Goal: Navigation & Orientation: Understand site structure

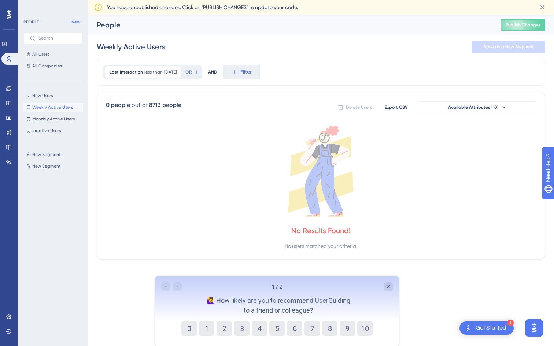
click at [7, 16] on icon at bounding box center [9, 14] width 4 height 9
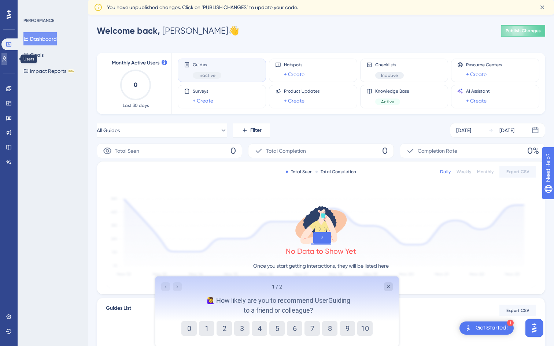
click at [7, 59] on icon at bounding box center [4, 59] width 6 height 6
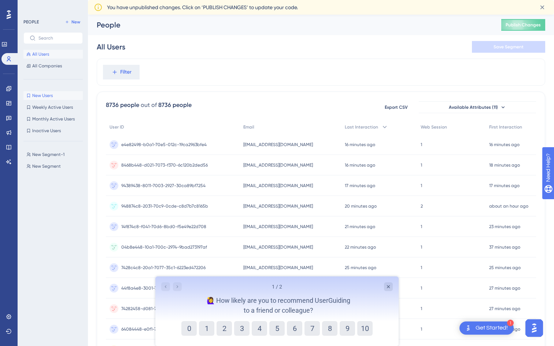
click at [41, 94] on span "New Users" at bounding box center [42, 96] width 21 height 6
click at [374, 128] on span "Last Interaction" at bounding box center [361, 127] width 33 height 6
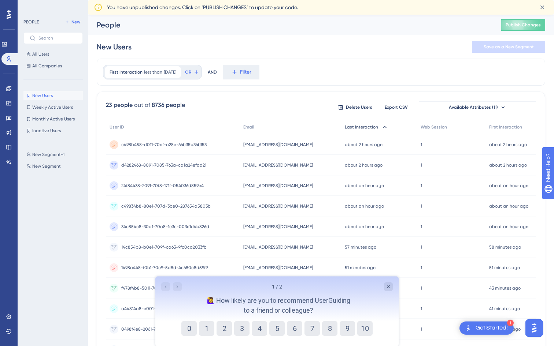
click at [374, 128] on span "Last Interaction" at bounding box center [361, 127] width 33 height 6
click at [131, 146] on span "e4e82498-b0a1-70e5-012c-19ca2963bfe4" at bounding box center [163, 145] width 85 height 6
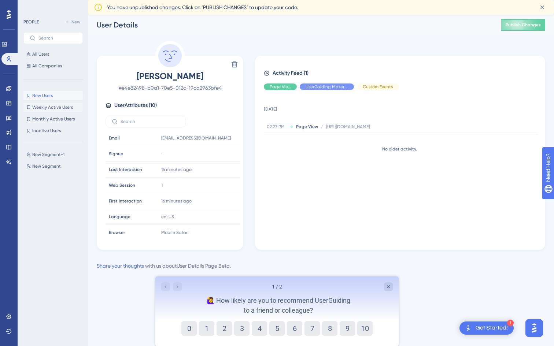
click at [65, 106] on span "Weekly Active Users" at bounding box center [52, 107] width 41 height 6
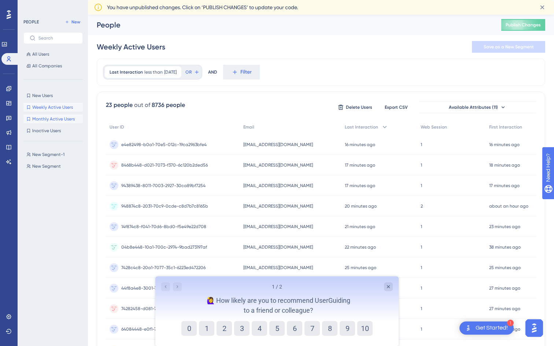
click at [60, 119] on span "Monthly Active Users" at bounding box center [53, 119] width 42 height 6
click at [51, 129] on span "Inactive Users" at bounding box center [46, 131] width 29 height 6
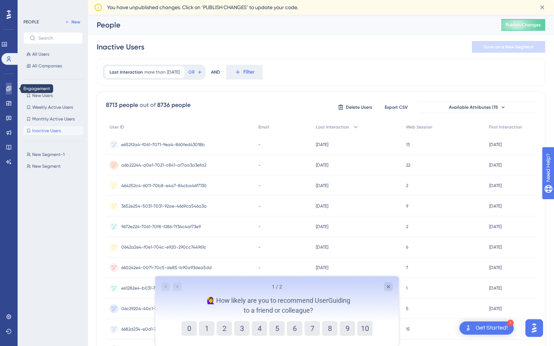
click at [6, 86] on icon at bounding box center [9, 89] width 6 height 6
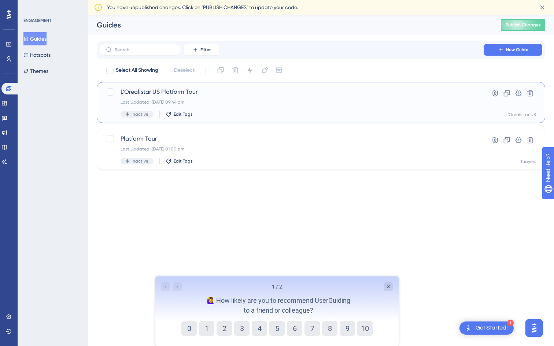
click at [169, 91] on span "L'Orealistar US Platform Tour" at bounding box center [292, 92] width 342 height 9
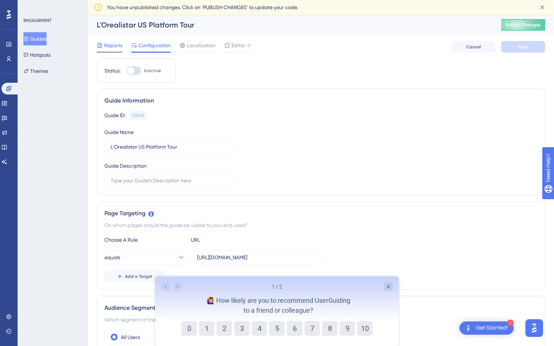
click at [108, 45] on span "Reports" at bounding box center [113, 45] width 18 height 9
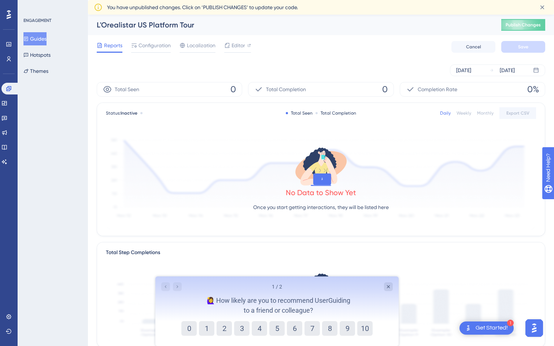
click at [321, 196] on div "No Data to Show Yet" at bounding box center [321, 193] width 70 height 10
click at [137, 112] on div "Status: Inactive" at bounding box center [126, 113] width 40 height 6
click at [184, 89] on div "Total Seen 0" at bounding box center [169, 89] width 145 height 15
click at [11, 88] on icon at bounding box center [9, 89] width 6 height 6
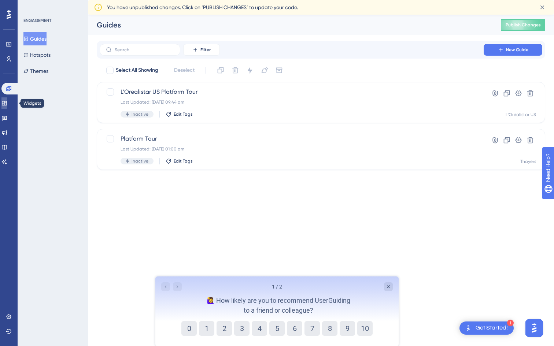
click at [7, 104] on icon at bounding box center [4, 103] width 5 height 4
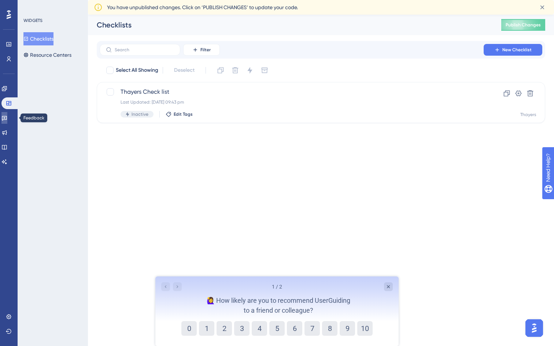
click at [7, 120] on icon at bounding box center [4, 118] width 6 height 6
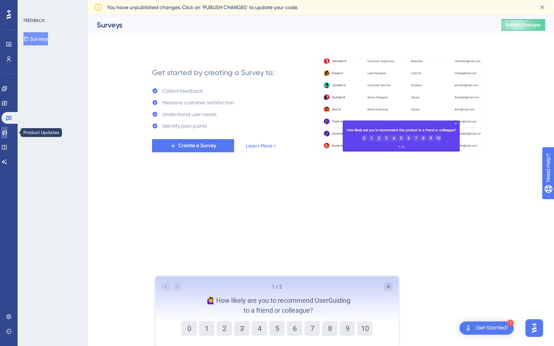
click at [7, 132] on icon at bounding box center [4, 133] width 6 height 6
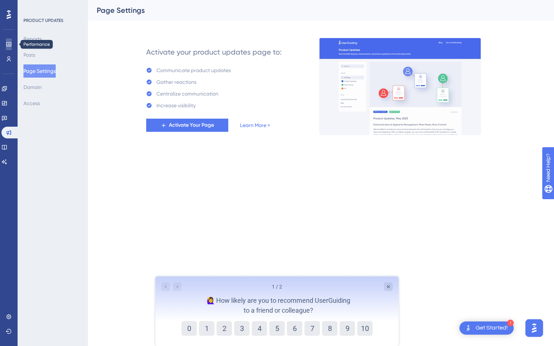
click at [6, 46] on icon at bounding box center [9, 44] width 6 height 6
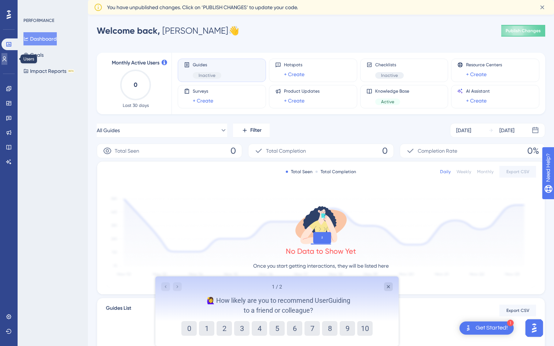
click at [7, 58] on icon at bounding box center [4, 59] width 6 height 6
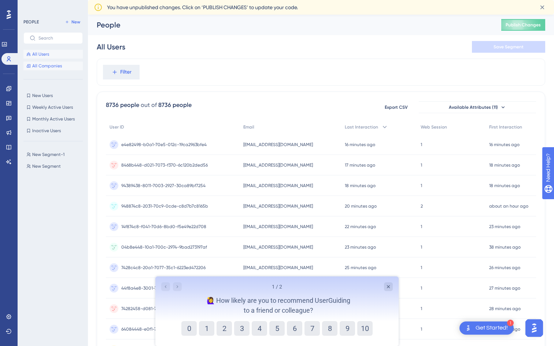
click at [40, 66] on span "All Companies" at bounding box center [47, 66] width 30 height 6
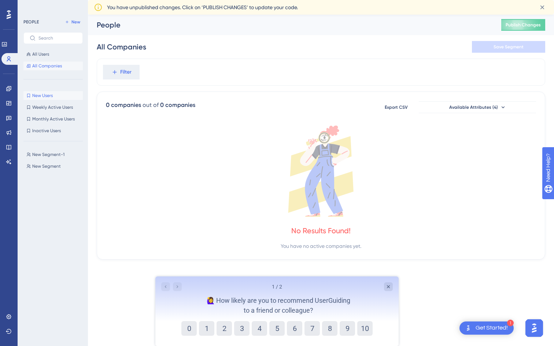
click at [42, 96] on span "New Users" at bounding box center [42, 96] width 21 height 6
